Goal: Transaction & Acquisition: Download file/media

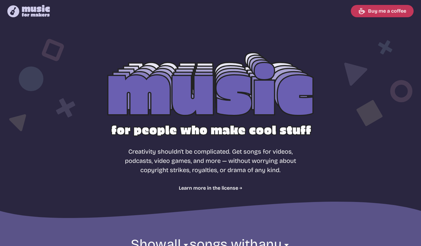
select select "most popular"
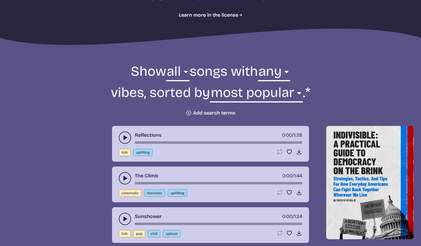
scroll to position [180, 0]
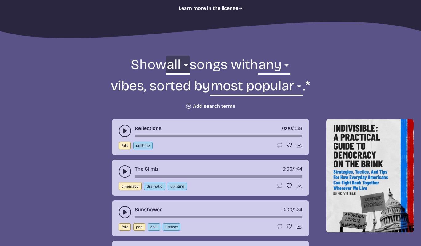
click at [176, 65] on select "all ambient cinematic electronic folk holiday jazz pop rock world" at bounding box center [177, 66] width 23 height 21
click at [287, 66] on select "any aggressive chill contemplative dark dramatic easygoing energizing happy ser…" at bounding box center [274, 66] width 32 height 21
click at [182, 65] on select "all ambient cinematic electronic folk holiday jazz pop rock world" at bounding box center [177, 66] width 23 height 21
select select "jazz"
click at [166, 56] on select "all ambient cinematic electronic folk holiday jazz pop rock world" at bounding box center [177, 66] width 23 height 21
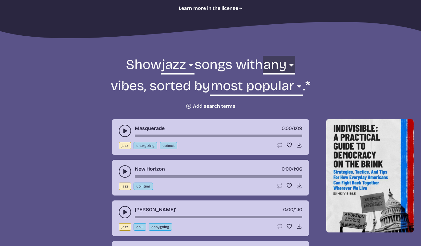
click at [293, 65] on select "any aggressive chill contemplative dark dramatic easygoing energizing happy ser…" at bounding box center [279, 66] width 32 height 21
select select "energizing"
click at [263, 56] on select "any aggressive chill contemplative dark dramatic easygoing energizing happy ser…" at bounding box center [279, 66] width 32 height 21
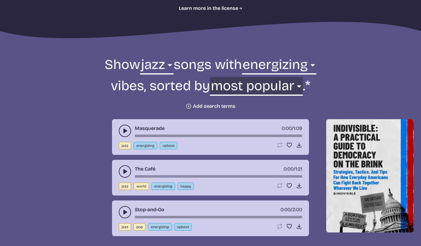
click at [296, 85] on select "newest oldest most popular least popular name" at bounding box center [256, 87] width 93 height 21
click at [211, 77] on select "newest oldest most popular least popular name" at bounding box center [256, 87] width 93 height 21
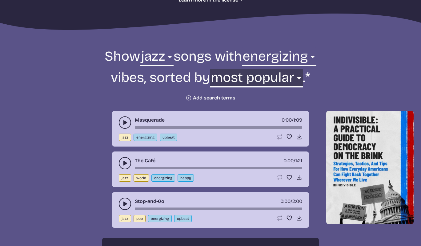
scroll to position [188, 0]
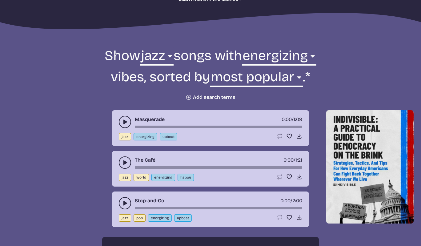
click at [123, 121] on icon "play-pause toggle" at bounding box center [125, 122] width 6 height 6
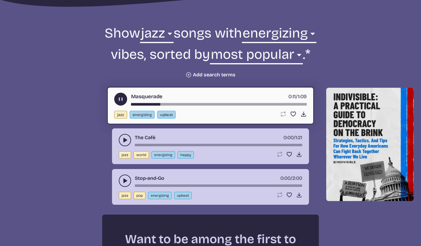
scroll to position [211, 0]
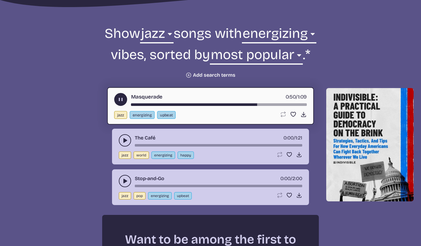
click at [122, 140] on icon "play-pause toggle" at bounding box center [125, 140] width 6 height 6
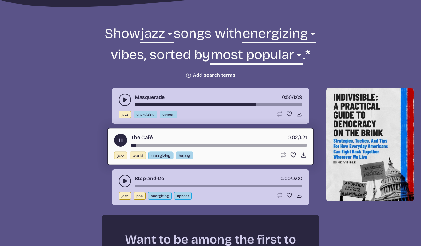
click at [124, 180] on use "play-pause toggle" at bounding box center [125, 181] width 6 height 6
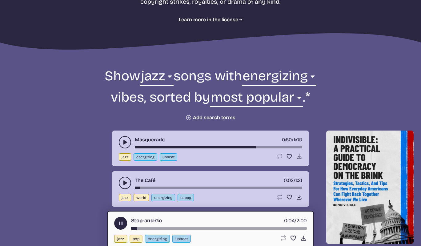
scroll to position [168, 0]
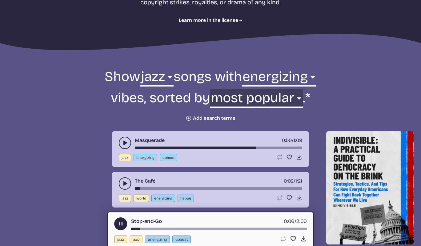
click at [300, 97] on select "newest oldest most popular least popular name" at bounding box center [256, 99] width 93 height 21
select select "newest"
click at [230, 89] on select "newest oldest most popular least popular name" at bounding box center [256, 99] width 93 height 21
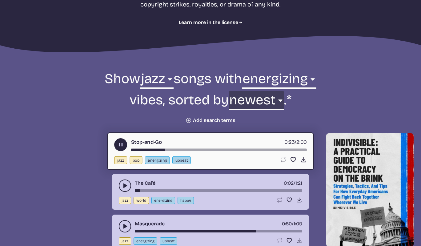
scroll to position [166, 0]
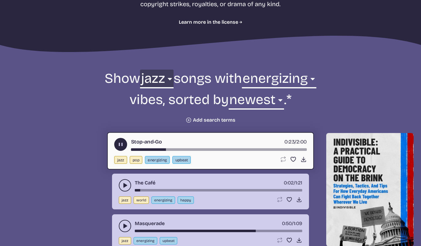
click at [164, 79] on select "all ambient cinematic electronic folk holiday jazz pop rock world" at bounding box center [156, 79] width 33 height 21
click at [140, 69] on select "all ambient cinematic electronic folk holiday jazz pop rock world" at bounding box center [156, 79] width 33 height 21
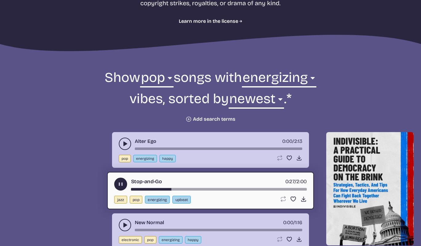
click at [123, 143] on icon "play-pause toggle" at bounding box center [125, 144] width 6 height 6
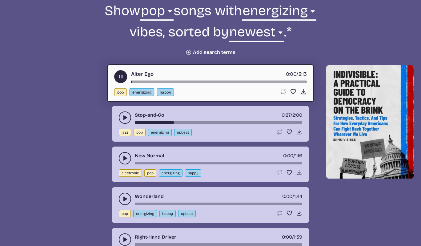
scroll to position [234, 0]
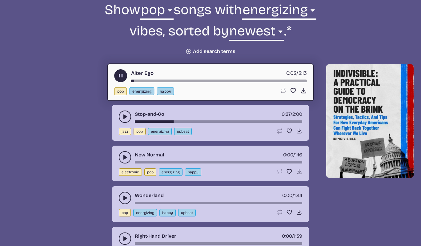
click at [122, 154] on icon "play-pause toggle" at bounding box center [125, 157] width 6 height 6
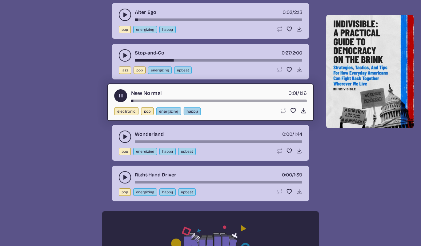
scroll to position [296, 0]
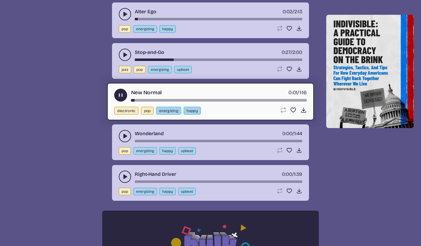
click at [125, 133] on icon "play-pause toggle" at bounding box center [125, 136] width 6 height 6
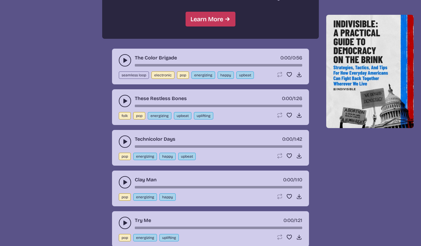
scroll to position [609, 0]
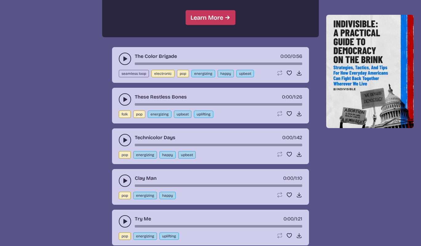
click at [123, 181] on use "play-pause toggle" at bounding box center [125, 180] width 6 height 6
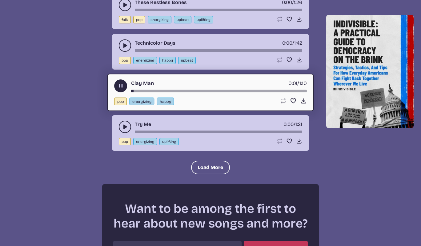
scroll to position [704, 0]
click at [122, 124] on icon "play-pause toggle" at bounding box center [125, 126] width 6 height 6
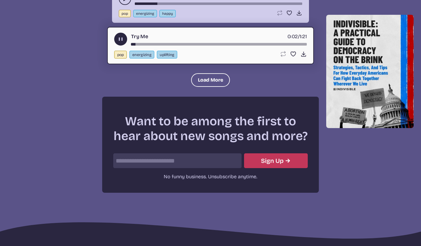
scroll to position [775, 0]
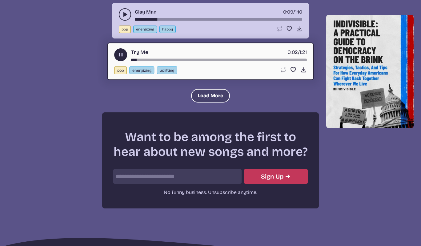
click at [204, 95] on button "Load More" at bounding box center [210, 96] width 39 height 14
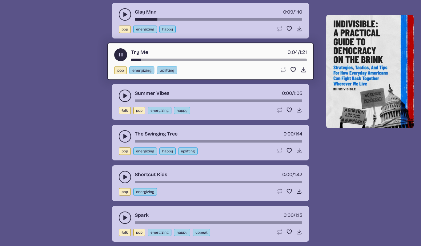
click at [124, 133] on button "play-pause toggle" at bounding box center [125, 136] width 12 height 12
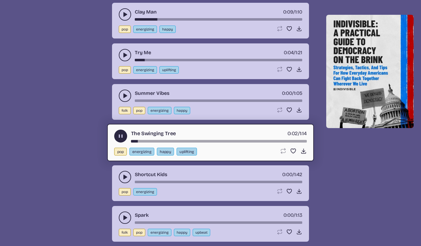
click at [125, 96] on use "play-pause toggle" at bounding box center [125, 96] width 6 height 6
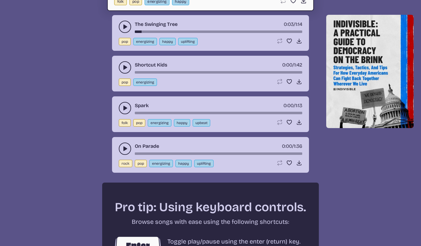
scroll to position [885, 0]
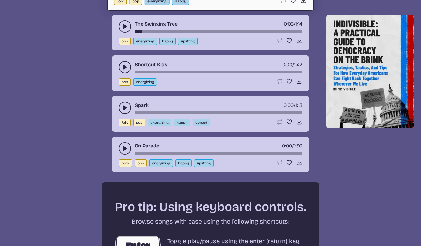
click at [124, 107] on use "play-pause toggle" at bounding box center [125, 108] width 6 height 6
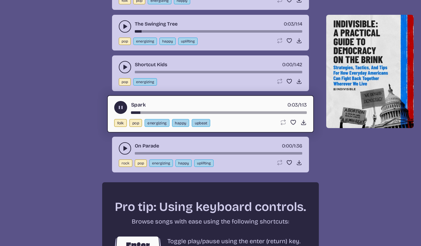
click at [125, 146] on icon "play-pause toggle" at bounding box center [125, 148] width 6 height 6
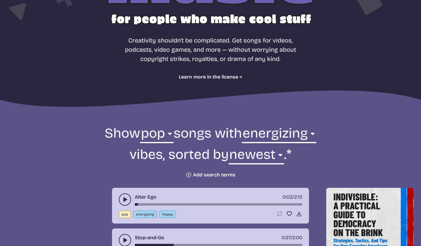
scroll to position [152, 0]
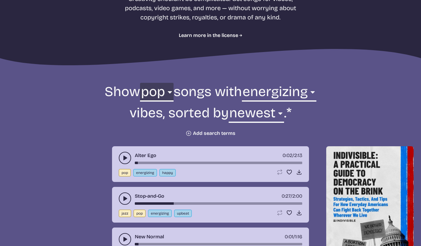
click at [168, 90] on select "all ambient cinematic electronic folk holiday jazz pop rock world" at bounding box center [156, 93] width 33 height 21
click at [140, 83] on select "all ambient cinematic electronic folk holiday jazz pop rock world" at bounding box center [156, 93] width 33 height 21
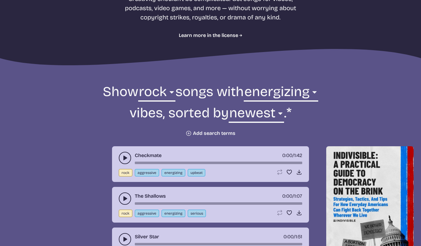
click at [124, 156] on icon "play-pause toggle" at bounding box center [125, 158] width 6 height 6
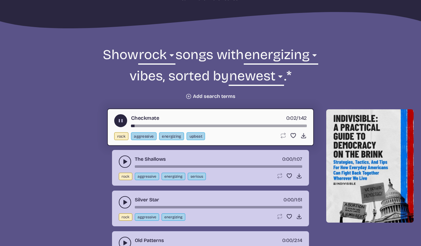
scroll to position [190, 0]
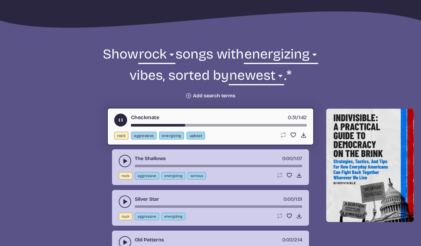
click at [124, 160] on use "play-pause toggle" at bounding box center [125, 161] width 6 height 6
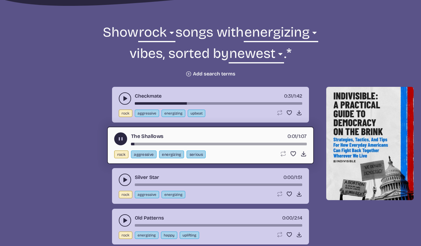
scroll to position [212, 0]
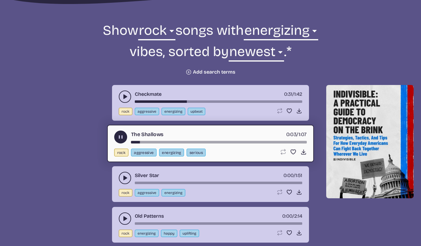
click at [124, 217] on icon "play-pause toggle" at bounding box center [125, 218] width 6 height 6
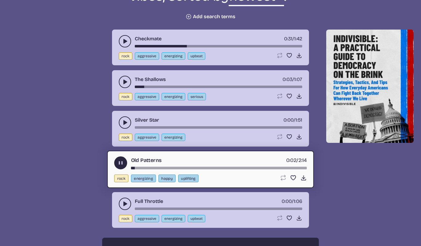
scroll to position [271, 0]
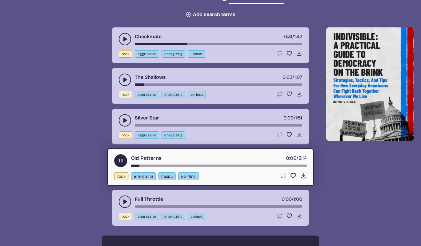
click at [123, 201] on icon "play-pause toggle" at bounding box center [125, 201] width 6 height 6
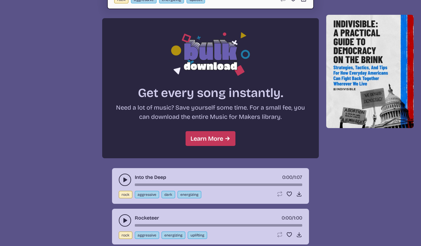
scroll to position [489, 0]
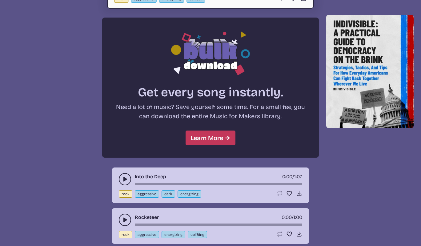
click at [124, 177] on use "play-pause toggle" at bounding box center [125, 179] width 6 height 6
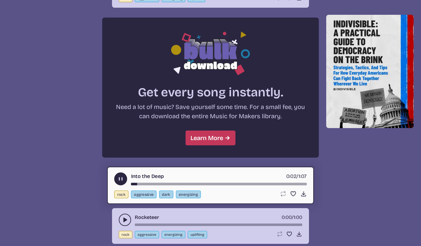
click at [123, 216] on icon "play-pause toggle" at bounding box center [125, 219] width 6 height 6
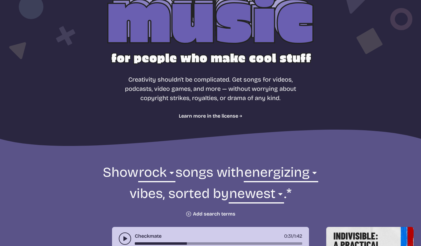
scroll to position [73, 0]
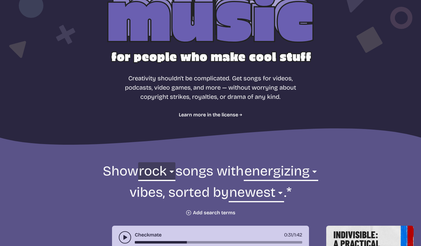
click at [169, 169] on select "all ambient cinematic electronic folk holiday jazz pop rock world" at bounding box center [156, 172] width 37 height 21
click at [138, 162] on select "all ambient cinematic electronic folk holiday jazz pop rock world" at bounding box center [156, 172] width 37 height 21
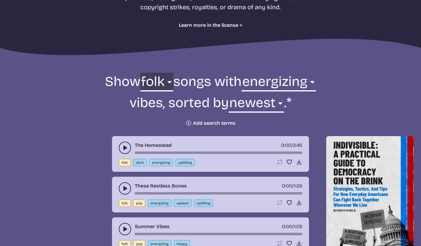
scroll to position [167, 0]
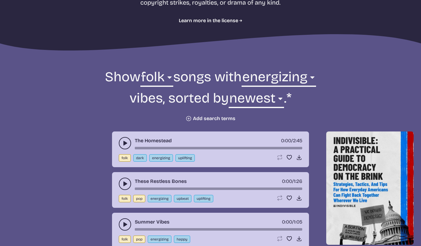
click at [122, 143] on icon "play-pause toggle" at bounding box center [125, 143] width 6 height 6
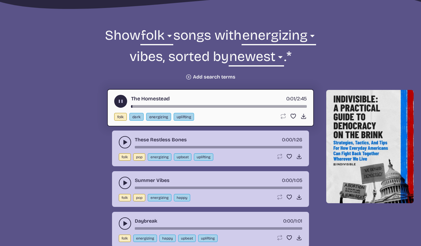
scroll to position [210, 0]
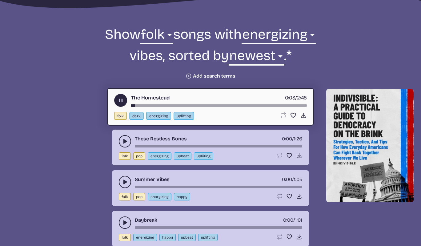
click at [122, 140] on icon "play-pause toggle" at bounding box center [125, 141] width 6 height 6
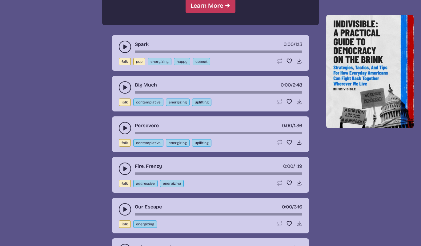
scroll to position [622, 0]
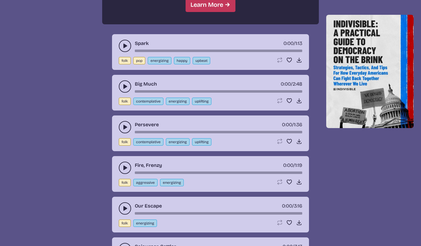
click at [125, 127] on use "play-pause toggle" at bounding box center [125, 127] width 6 height 6
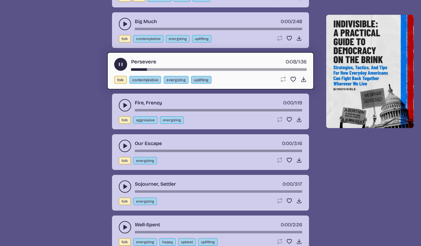
scroll to position [689, 0]
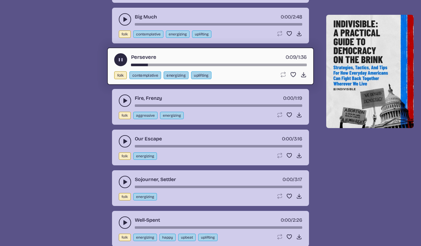
click at [121, 135] on button "play-pause toggle" at bounding box center [125, 141] width 12 height 12
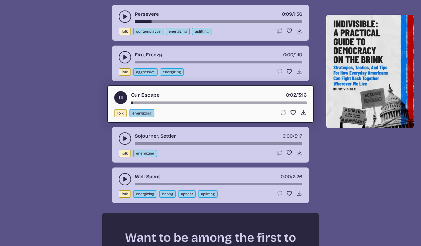
scroll to position [733, 0]
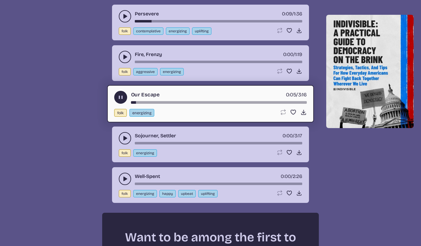
click at [127, 137] on icon "play-pause toggle" at bounding box center [125, 138] width 6 height 6
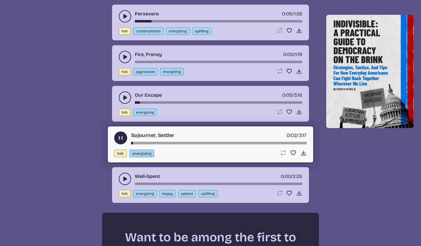
click at [122, 176] on icon "play-pause toggle" at bounding box center [125, 179] width 6 height 6
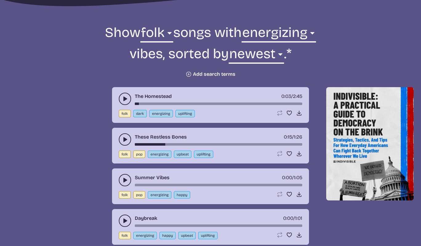
scroll to position [164, 0]
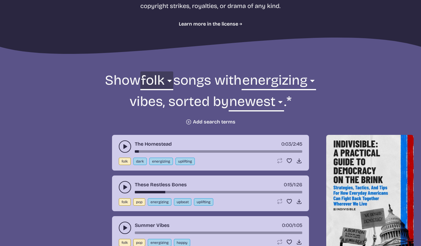
click at [164, 78] on select "all ambient cinematic electronic folk holiday jazz pop rock world" at bounding box center [156, 81] width 33 height 21
select select "cinematic"
click at [158, 71] on select "all ambient cinematic electronic folk holiday jazz pop rock world" at bounding box center [156, 81] width 33 height 21
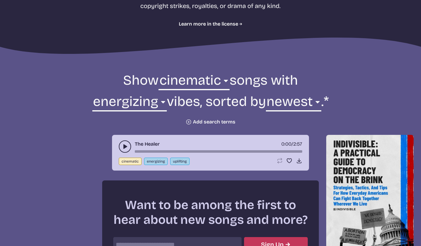
click at [123, 144] on icon "play-pause toggle" at bounding box center [125, 146] width 6 height 6
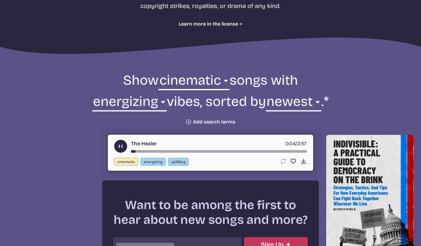
drag, startPoint x: 135, startPoint y: 151, endPoint x: 150, endPoint y: 151, distance: 15.4
click at [149, 151] on div "song-time-bar" at bounding box center [219, 151] width 176 height 2
drag, startPoint x: 154, startPoint y: 152, endPoint x: 175, endPoint y: 152, distance: 20.9
click at [175, 152] on div "song-time-bar" at bounding box center [219, 151] width 176 height 2
click at [187, 151] on div "song-time-bar" at bounding box center [219, 151] width 176 height 2
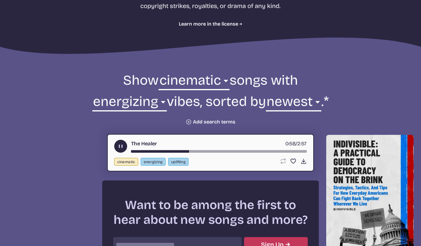
click at [117, 144] on icon "play-pause toggle" at bounding box center [120, 146] width 6 height 6
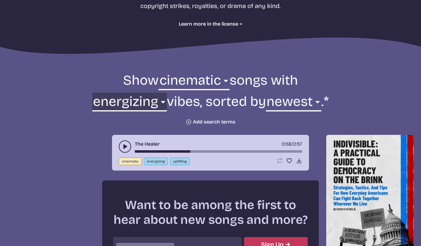
click at [155, 103] on select "any aggressive chill contemplative dark dramatic easygoing energizing happy ser…" at bounding box center [129, 103] width 74 height 21
click at [101, 93] on select "any aggressive chill contemplative dark dramatic easygoing energizing happy ser…" at bounding box center [129, 103] width 74 height 21
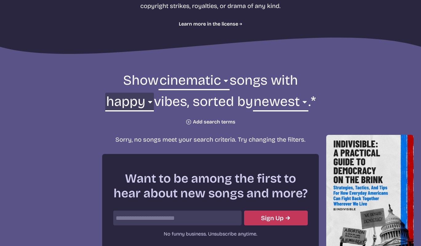
click at [123, 100] on select "any aggressive chill contemplative dark dramatic easygoing energizing happy ser…" at bounding box center [129, 103] width 48 height 21
click at [105, 93] on select "any aggressive chill contemplative dark dramatic easygoing energizing happy ser…" at bounding box center [129, 103] width 48 height 21
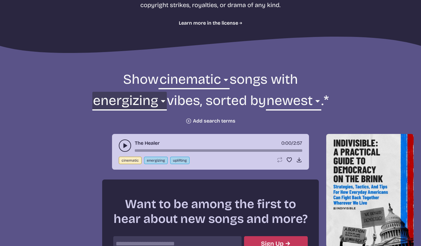
scroll to position [167, 0]
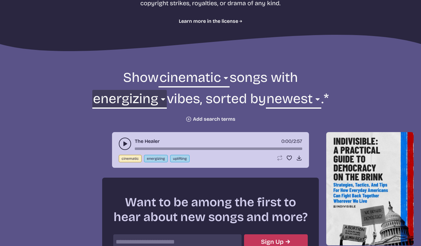
click at [151, 97] on select "any aggressive chill contemplative dark dramatic easygoing energizing happy ser…" at bounding box center [129, 100] width 74 height 21
select select "upbeat"
click at [99, 90] on select "any aggressive chill contemplative dark dramatic easygoing energizing happy ser…" at bounding box center [129, 100] width 74 height 21
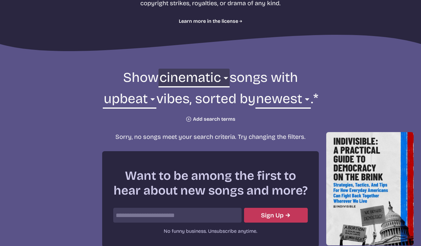
click at [224, 77] on select "all ambient cinematic electronic folk holiday jazz pop rock world" at bounding box center [193, 79] width 71 height 21
select select "jazz"
click at [158, 69] on select "all ambient cinematic electronic folk holiday jazz pop rock world" at bounding box center [193, 79] width 71 height 21
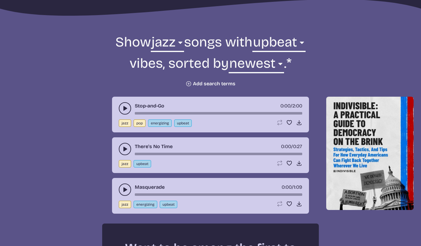
drag, startPoint x: 122, startPoint y: 189, endPoint x: 127, endPoint y: 188, distance: 5.7
click at [122, 189] on icon "play-pause toggle" at bounding box center [125, 189] width 6 height 6
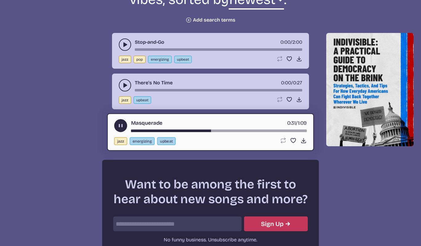
scroll to position [265, 0]
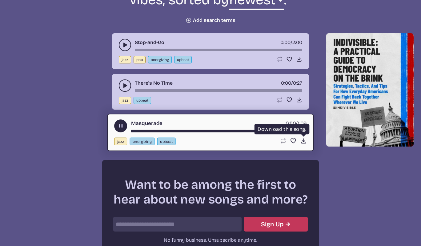
click at [303, 140] on use at bounding box center [303, 140] width 6 height 6
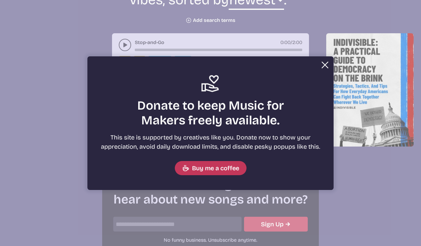
click at [69, 18] on button "Close Support icon Donate to keep Music for Makers freely available. This site …" at bounding box center [210, 123] width 421 height 246
